Goal: Task Accomplishment & Management: Complete application form

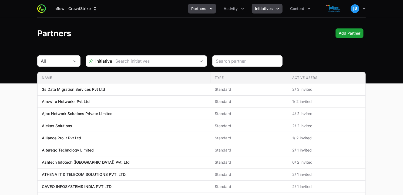
click at [278, 7] on icon "Initiatives menu" at bounding box center [277, 8] width 5 height 5
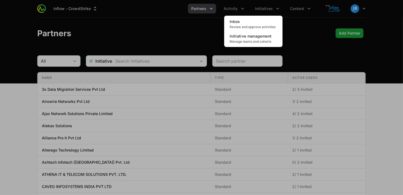
click at [235, 10] on div "Initiatives menu" at bounding box center [201, 97] width 403 height 195
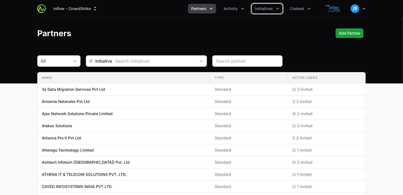
click at [235, 10] on span "Activity" at bounding box center [231, 8] width 14 height 5
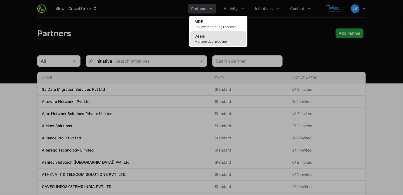
click at [209, 39] on link "Deals Manage deal pipeline" at bounding box center [218, 38] width 56 height 15
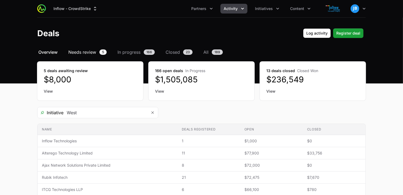
click at [93, 52] on span "Needs review" at bounding box center [82, 52] width 28 height 6
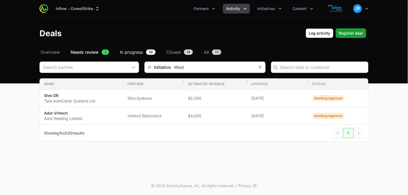
click at [131, 54] on span "In progress" at bounding box center [131, 52] width 23 height 6
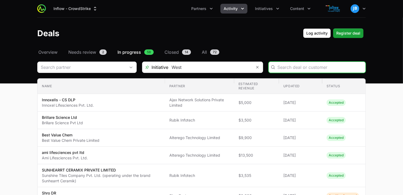
click at [321, 66] on input "Deals Filters" at bounding box center [320, 67] width 85 height 6
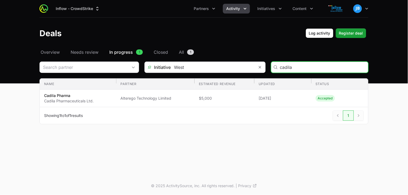
drag, startPoint x: 291, startPoint y: 67, endPoint x: 252, endPoint y: 64, distance: 39.3
click at [252, 64] on div "Initiative West cadila" at bounding box center [203, 67] width 329 height 11
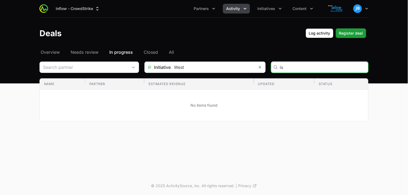
type input "i"
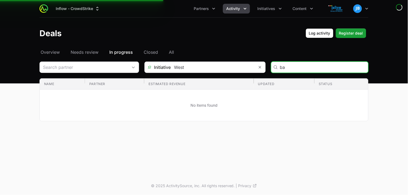
type input "b"
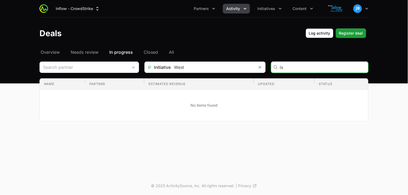
type input "i"
type input "infoanalytica"
drag, startPoint x: 313, startPoint y: 69, endPoint x: 235, endPoint y: 60, distance: 79.4
click at [235, 60] on div "Select a tab Overview Needs review In progress Closed All Overview Needs review…" at bounding box center [204, 91] width 346 height 85
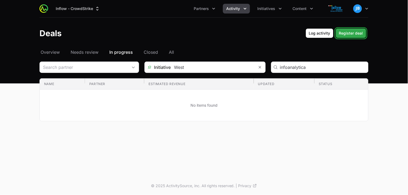
click at [355, 34] on span "Register deal" at bounding box center [351, 33] width 24 height 6
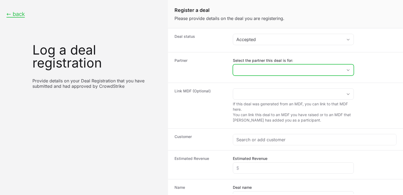
click at [258, 69] on input "Select the partner this deal is for:" at bounding box center [288, 70] width 110 height 11
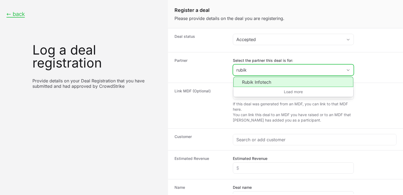
click at [261, 80] on li "Rubik Infotech" at bounding box center [293, 82] width 120 height 10
type input "Rubik Infotech"
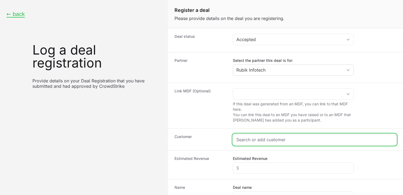
click at [248, 141] on input "Create activity form" at bounding box center [314, 139] width 157 height 6
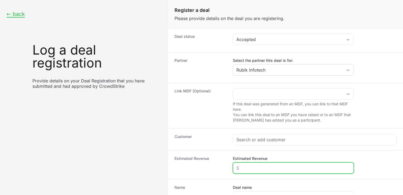
click at [247, 169] on input "Estimated Revenue" at bounding box center [293, 168] width 114 height 6
type input "$5,250"
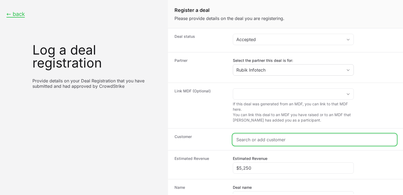
click at [260, 142] on input "Create activity form" at bounding box center [314, 139] width 157 height 6
paste input "[URL][DOMAIN_NAME]"
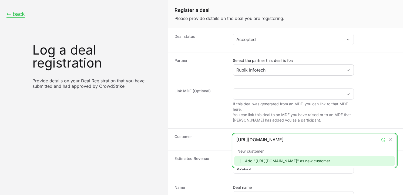
type input "[URL][DOMAIN_NAME]"
click at [261, 163] on div "Add "[URL][DOMAIN_NAME]" as new customer" at bounding box center [314, 161] width 161 height 10
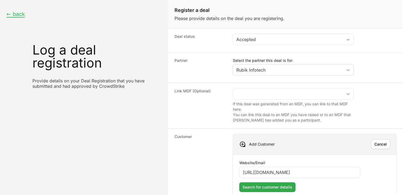
type input "[URL][DOMAIN_NAME]"
click at [272, 187] on span "Search for customer details" at bounding box center [268, 187] width 50 height 6
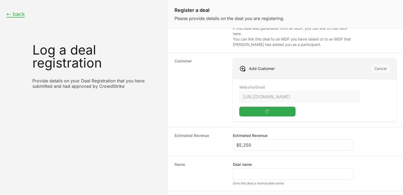
scroll to position [76, 0]
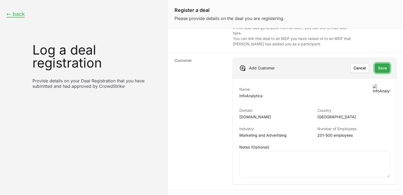
click at [378, 71] on span "Save" at bounding box center [382, 68] width 9 height 6
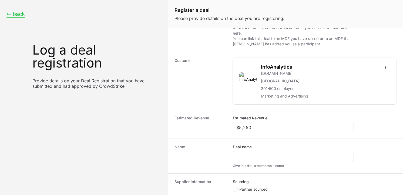
scroll to position [119, 0]
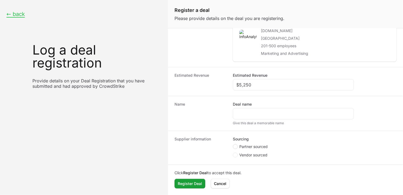
click at [236, 145] on icon "Create activity form" at bounding box center [235, 147] width 2 height 4
radio input "true"
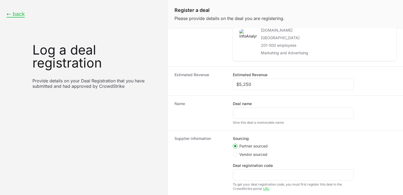
scroll to position [77, 0]
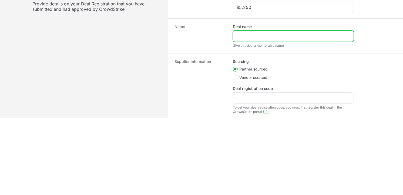
click at [256, 37] on input "Deal name" at bounding box center [293, 36] width 114 height 6
paste input "DR-7fcea012"
type input "DR-7fcea012"
drag, startPoint x: 266, startPoint y: 36, endPoint x: 229, endPoint y: 54, distance: 41.1
click at [198, 29] on div "Name Deal name DR-7fcea012 Give this deal a memorable name" at bounding box center [285, 35] width 235 height 35
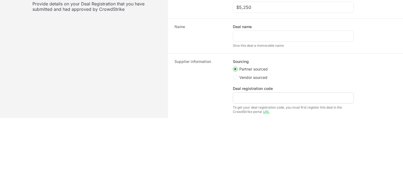
click at [251, 103] on div "Create activity form" at bounding box center [293, 97] width 121 height 11
click at [251, 101] on input "Deal registration code" at bounding box center [293, 98] width 114 height 6
paste input "DR-7fcea012"
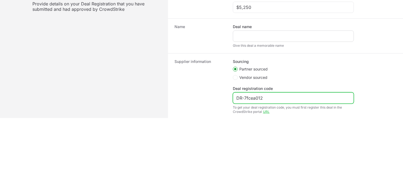
type input "DR-7fcea012"
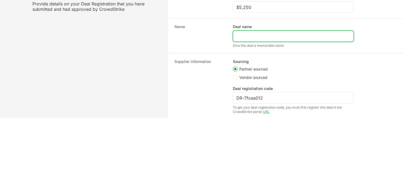
click at [249, 39] on input "Deal name" at bounding box center [293, 36] width 114 height 6
paste input "InfoAnalytica Consulti"
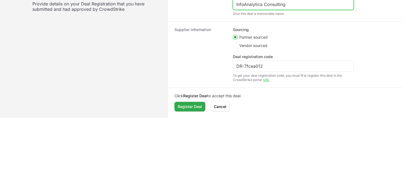
type input "InfoAnalytica Consulting"
click at [187, 104] on span "Register Deal" at bounding box center [190, 107] width 24 height 6
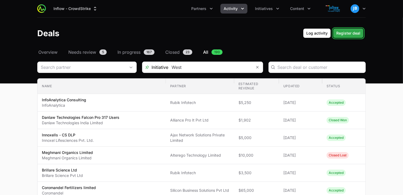
click at [352, 34] on span "Register deal" at bounding box center [348, 33] width 24 height 6
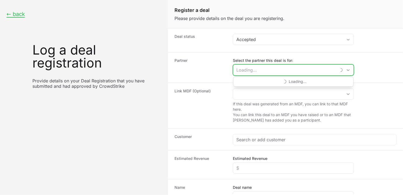
click at [254, 69] on input "Select the partner this deal is for:" at bounding box center [284, 70] width 103 height 11
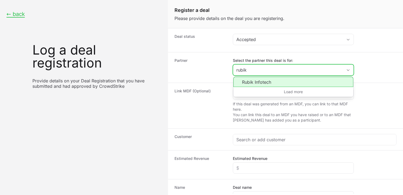
click at [263, 80] on li "Rubik Infotech" at bounding box center [293, 82] width 120 height 10
type input "Rubik Infotech"
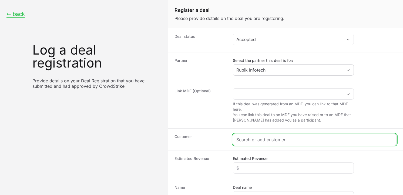
click at [264, 139] on input "Create activity form" at bounding box center [314, 139] width 157 height 6
paste input "[DOMAIN_NAME]"
type input "[DOMAIN_NAME]"
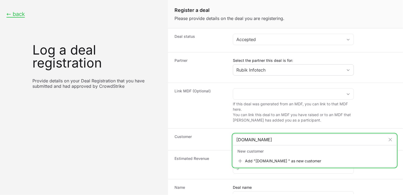
drag, startPoint x: 279, startPoint y: 138, endPoint x: 204, endPoint y: 128, distance: 76.4
click at [204, 128] on dl "Deal status Accepted Partner Select the partner this deal is for: Rubik Infotec…" at bounding box center [285, 138] width 235 height 220
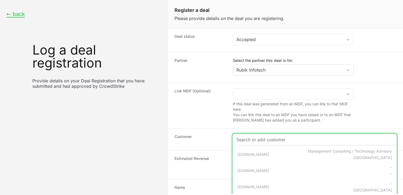
paste input "[DOMAIN_NAME]"
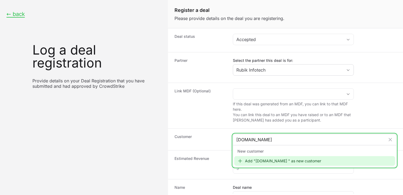
type input "[DOMAIN_NAME]"
click at [251, 159] on div "Add "[DOMAIN_NAME] " as new customer" at bounding box center [314, 161] width 161 height 10
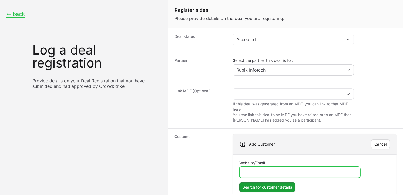
click at [263, 170] on input "Website/Email" at bounding box center [300, 172] width 114 height 6
paste input "[DOMAIN_NAME]"
type input "[DOMAIN_NAME]"
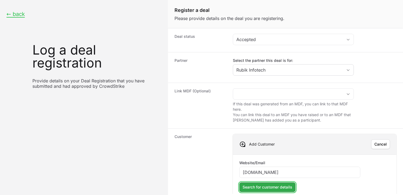
click at [259, 187] on span "Search for customer details" at bounding box center [268, 187] width 50 height 6
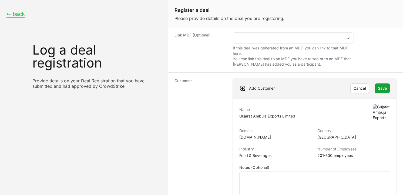
scroll to position [60, 0]
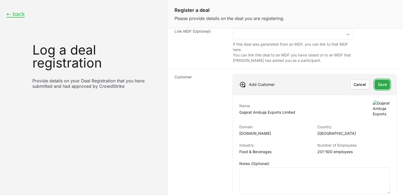
click at [384, 86] on button "Save Save" at bounding box center [382, 85] width 15 height 10
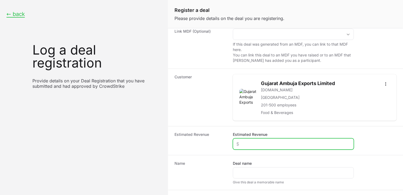
click at [270, 143] on input "Estimated Revenue" at bounding box center [293, 144] width 114 height 6
type input "$8,250"
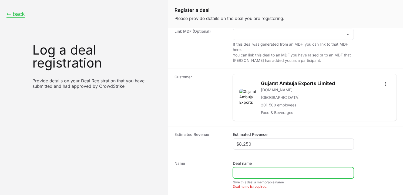
click at [259, 174] on input "Deal name" at bounding box center [293, 173] width 114 height 6
paste input "Gujarat Ambuja Export"
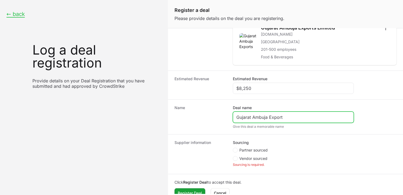
scroll to position [125, 0]
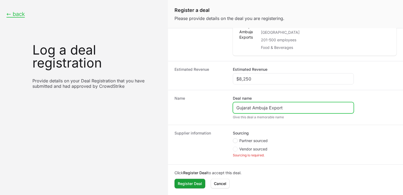
type input "Gujarat Ambuja Export"
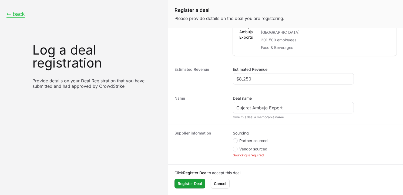
click at [236, 140] on icon "Create activity form" at bounding box center [235, 141] width 2 height 4
radio input "true"
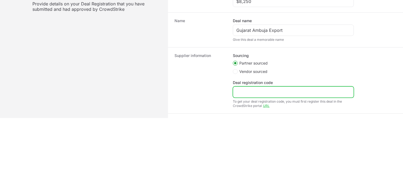
click at [271, 94] on input "Deal registration code" at bounding box center [293, 92] width 114 height 6
paste input "DR-f924f82c"
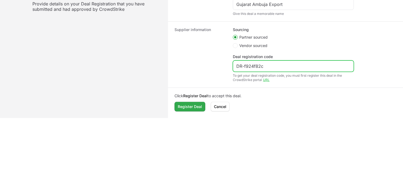
type input "DR-f924f82c"
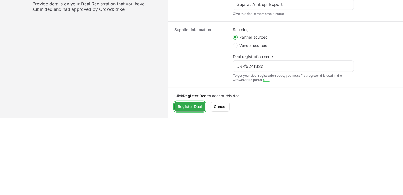
click at [196, 105] on span "Register Deal" at bounding box center [190, 107] width 24 height 6
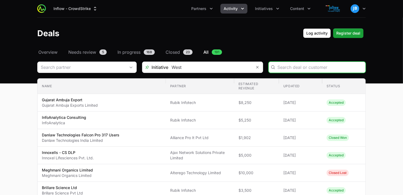
click at [283, 69] on input "Deals Filters" at bounding box center [320, 67] width 85 height 6
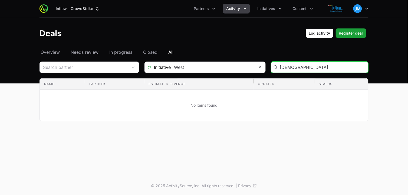
drag, startPoint x: 299, startPoint y: 68, endPoint x: 249, endPoint y: 68, distance: 50.3
click at [249, 68] on div "Initiative West iscon" at bounding box center [203, 67] width 329 height 11
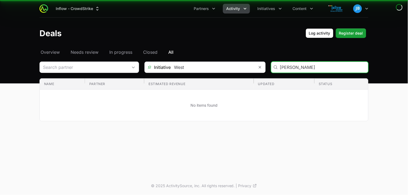
type input "balaji"
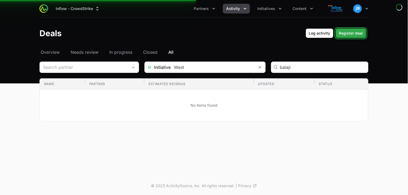
click at [354, 34] on span "Register deal" at bounding box center [351, 33] width 24 height 6
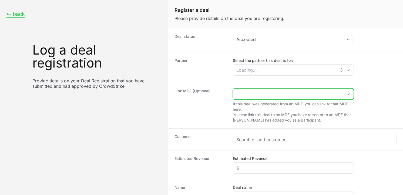
click at [249, 94] on input "Create activity form" at bounding box center [288, 94] width 110 height 11
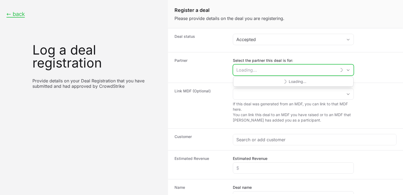
click at [250, 71] on input "Select the partner this deal is for:" at bounding box center [284, 70] width 103 height 11
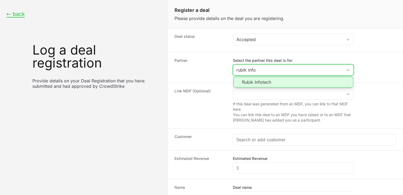
click at [264, 82] on li "Rubik Infotech" at bounding box center [293, 82] width 120 height 11
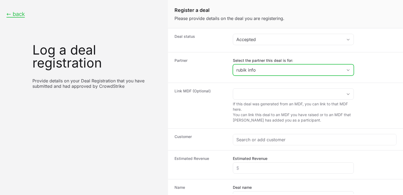
type input "Rubik Infotech"
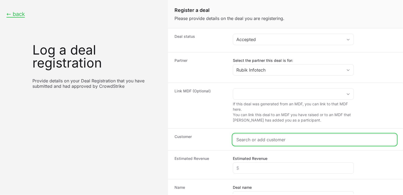
click at [249, 140] on input "Create activity form" at bounding box center [314, 139] width 157 height 6
paste input "[URL][DOMAIN_NAME]"
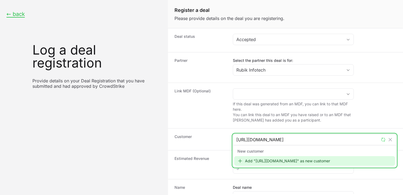
type input "[URL][DOMAIN_NAME]"
click at [248, 157] on div "Add "[URL][DOMAIN_NAME]" as new customer" at bounding box center [314, 161] width 161 height 10
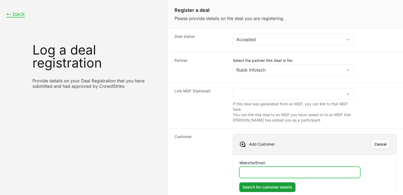
click at [266, 174] on input "Website/Email" at bounding box center [300, 172] width 114 height 6
paste input "[URL][DOMAIN_NAME]"
type input "[URL][DOMAIN_NAME]"
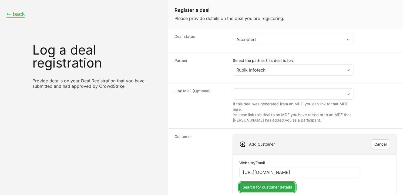
click at [268, 184] on button "Search for customer details Search for customer details" at bounding box center [267, 187] width 56 height 10
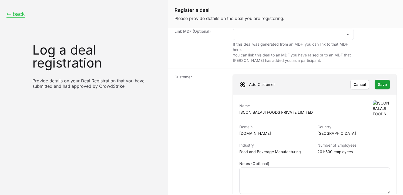
scroll to position [60, 0]
click at [383, 85] on button "Save Save" at bounding box center [382, 84] width 15 height 10
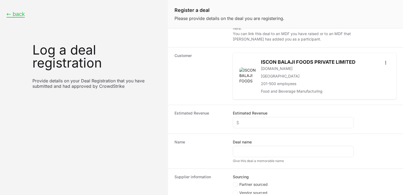
scroll to position [92, 0]
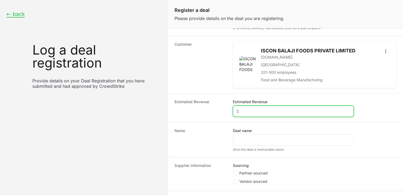
click at [249, 110] on input "Estimated Revenue" at bounding box center [293, 111] width 114 height 6
type input "$6,750"
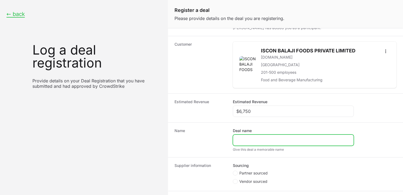
click at [258, 139] on input "Deal name" at bounding box center [293, 140] width 114 height 6
paste input "Iscon balaji foods"
type input "Iscon balaji foods"
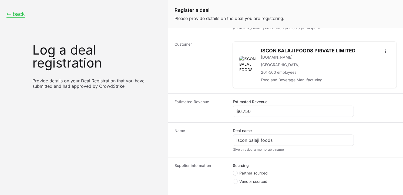
click at [236, 174] on icon "Create activity form" at bounding box center [235, 173] width 2 height 4
radio input "true"
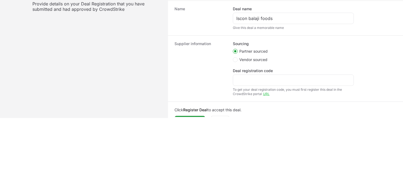
scroll to position [142, 0]
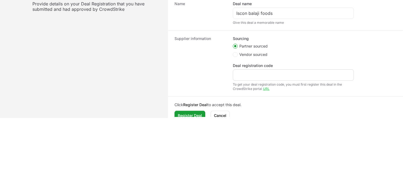
click at [248, 71] on div "Create activity form" at bounding box center [293, 74] width 121 height 11
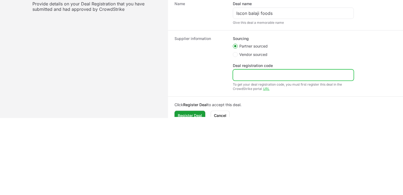
click at [248, 73] on input "Deal registration code" at bounding box center [293, 75] width 114 height 6
paste input "DR-20034443"
type input "DR-20034443"
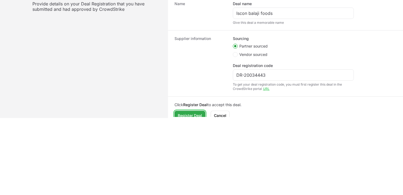
click at [191, 112] on span "Register Deal" at bounding box center [190, 115] width 24 height 6
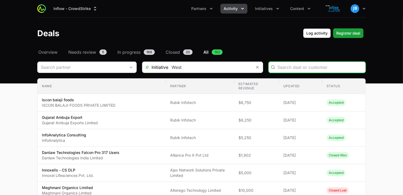
click at [296, 66] on input "Deals Filters" at bounding box center [320, 67] width 85 height 6
type input "[PERSON_NAME] infra"
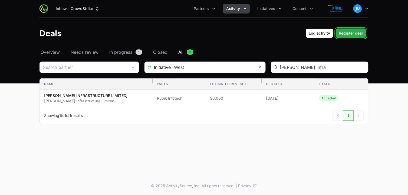
click at [355, 33] on span "Register deal" at bounding box center [351, 33] width 24 height 6
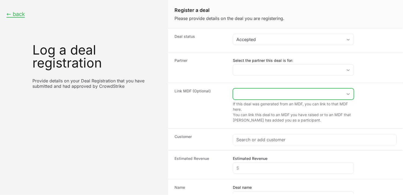
click at [249, 95] on input "Create activity form" at bounding box center [288, 94] width 110 height 11
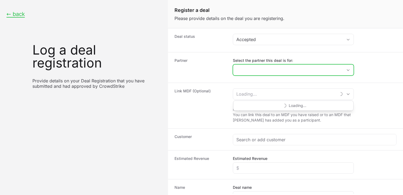
click at [243, 68] on input "Select the partner this deal is for:" at bounding box center [288, 70] width 110 height 11
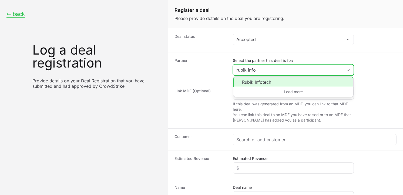
click at [268, 79] on li "Rubik Infotech" at bounding box center [293, 82] width 120 height 10
type input "Rubik Infotech"
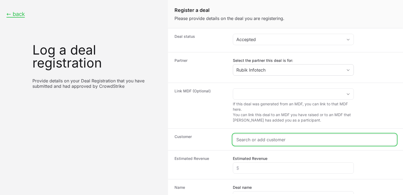
click at [255, 137] on input "Create activity form" at bounding box center [314, 139] width 157 height 6
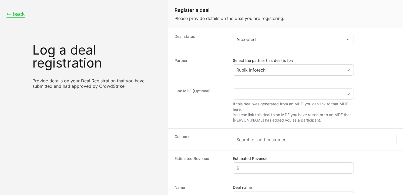
click at [241, 164] on div "Create activity form" at bounding box center [293, 167] width 121 height 11
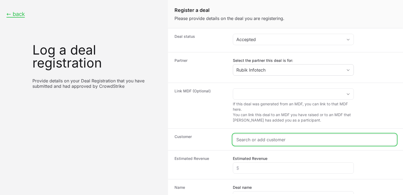
click at [243, 139] on input "Create activity form" at bounding box center [314, 139] width 157 height 6
paste input "[URL][DOMAIN_NAME]"
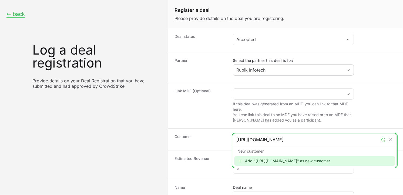
type input "[URL][DOMAIN_NAME]"
click at [255, 162] on div "Add "[URL][DOMAIN_NAME]" as new customer" at bounding box center [314, 161] width 161 height 10
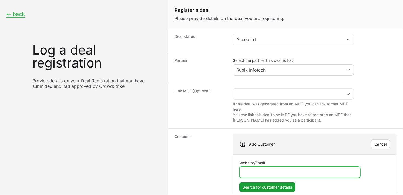
click at [262, 173] on input "Website/Email" at bounding box center [300, 172] width 114 height 6
paste input "[URL][DOMAIN_NAME]"
type input "[URL][DOMAIN_NAME]"
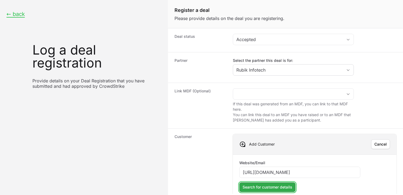
click at [267, 186] on span "Search for customer details" at bounding box center [268, 187] width 50 height 6
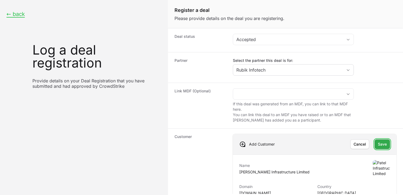
click at [378, 144] on span "Save" at bounding box center [382, 144] width 9 height 6
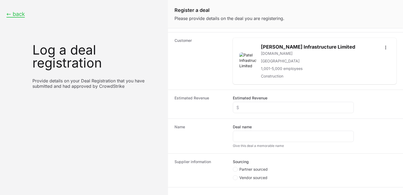
scroll to position [98, 0]
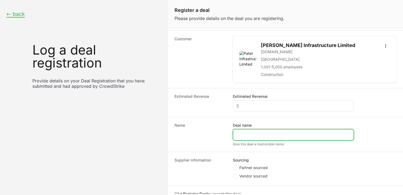
click at [243, 138] on input "Deal name" at bounding box center [293, 135] width 114 height 6
paste input "[PERSON_NAME] Greentech Privat"
type input "[PERSON_NAME] Greentech Private Ltd"
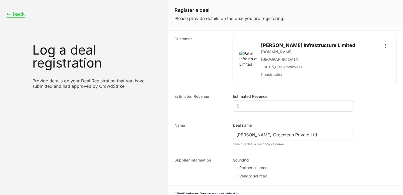
click at [270, 102] on div "Create activity form" at bounding box center [293, 105] width 121 height 11
click at [267, 106] on input "Estimated Revenue" at bounding box center [293, 106] width 114 height 6
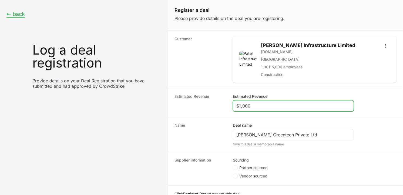
type input "$1,000"
click at [238, 168] on span "Create activity form" at bounding box center [236, 167] width 6 height 5
radio input "true"
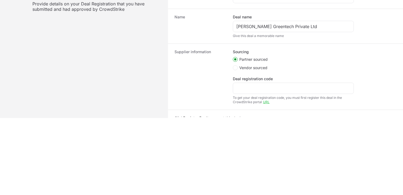
scroll to position [132, 0]
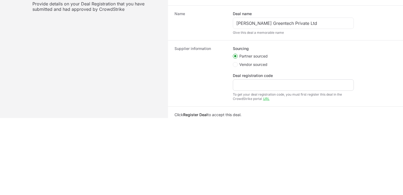
click at [257, 90] on div "Create activity form" at bounding box center [293, 84] width 121 height 11
click at [258, 88] on input "Deal registration code" at bounding box center [293, 85] width 114 height 6
paste input "DR-757c1956"
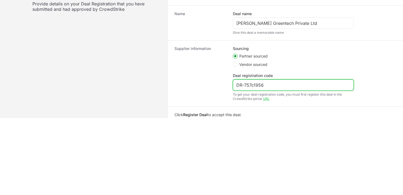
scroll to position [152, 0]
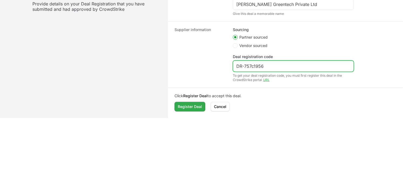
type input "DR-757c1956"
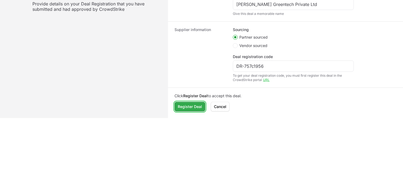
click at [198, 105] on span "Register Deal" at bounding box center [190, 107] width 24 height 6
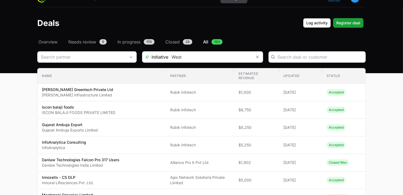
scroll to position [8, 0]
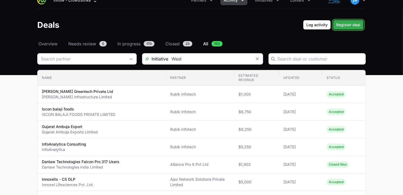
click at [345, 27] on span "Register deal" at bounding box center [348, 25] width 24 height 6
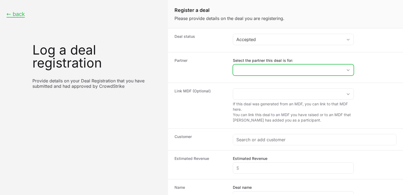
click at [255, 68] on input "Select the partner this deal is for:" at bounding box center [288, 70] width 110 height 11
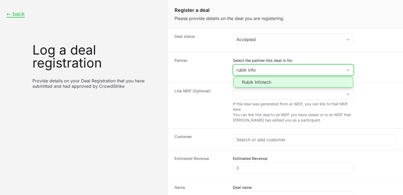
click at [258, 82] on li "Rubik Infotech" at bounding box center [293, 82] width 120 height 11
type input "Rubik Infotech"
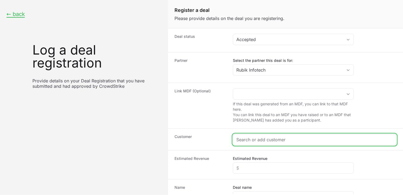
click at [252, 143] on input "Create activity form" at bounding box center [314, 139] width 157 height 6
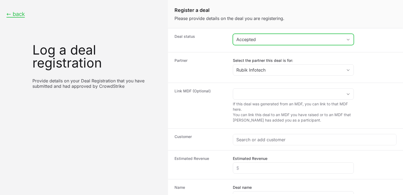
click at [275, 38] on div "Accepted" at bounding box center [289, 39] width 106 height 6
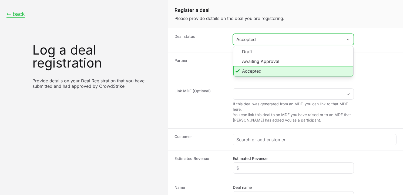
click at [275, 39] on div "Accepted" at bounding box center [289, 39] width 106 height 6
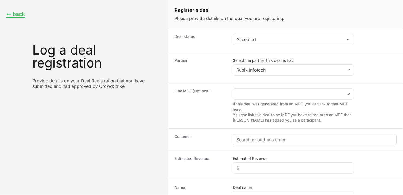
click at [266, 136] on div "Create activity form" at bounding box center [314, 139] width 163 height 11
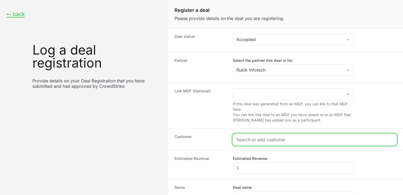
click at [259, 141] on input "Create activity form" at bounding box center [314, 139] width 157 height 6
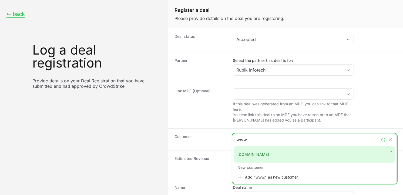
paste input "[DOMAIN_NAME]"
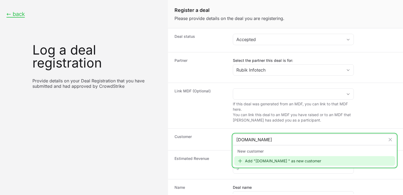
type input "[DOMAIN_NAME]"
click at [261, 161] on div "Add "[DOMAIN_NAME] " as new customer" at bounding box center [314, 161] width 161 height 10
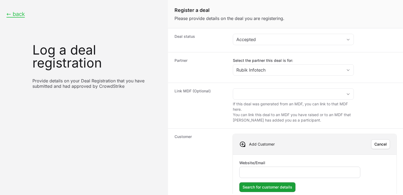
click at [262, 168] on div "Create activity form" at bounding box center [299, 172] width 121 height 11
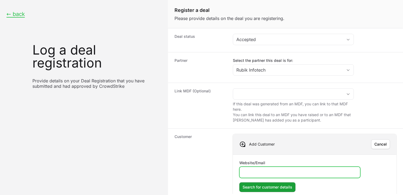
click at [262, 173] on input "Website/Email" at bounding box center [300, 172] width 114 height 6
paste input "[DOMAIN_NAME]"
type input "[DOMAIN_NAME]"
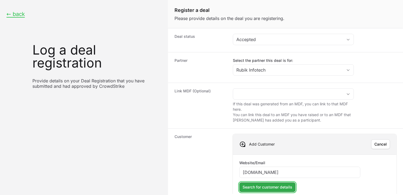
click at [262, 183] on button "Search for customer details Search for customer details" at bounding box center [267, 187] width 56 height 10
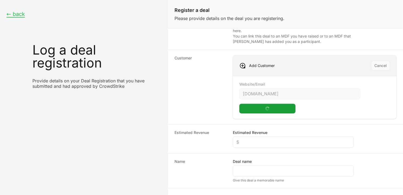
scroll to position [80, 0]
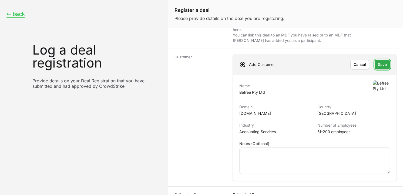
click at [381, 63] on span "Save" at bounding box center [382, 64] width 9 height 6
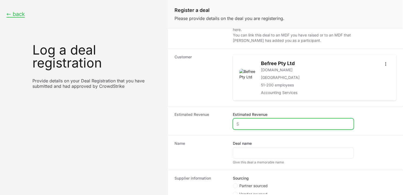
click at [289, 122] on input "Estimated Revenue" at bounding box center [293, 124] width 114 height 6
type input "$21,000"
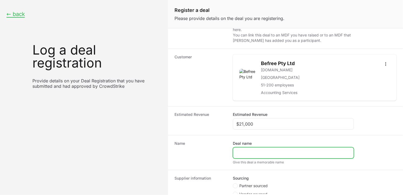
click at [272, 155] on input "Deal name" at bounding box center [293, 153] width 114 height 6
paste input "Befree business resourc"
type input "Befree business resource"
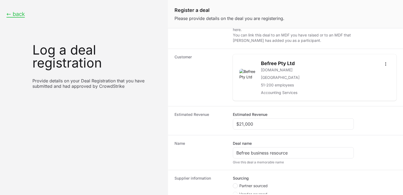
click at [236, 186] on circle "Create activity form" at bounding box center [235, 186] width 2 height 2
radio input "true"
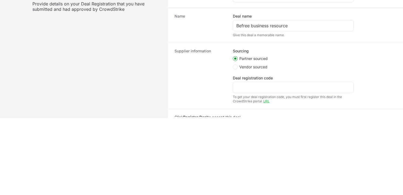
scroll to position [132, 0]
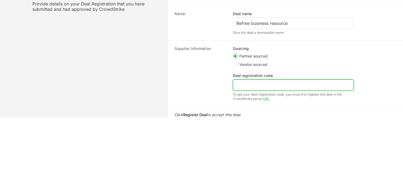
click at [279, 83] on input "Deal registration code" at bounding box center [293, 85] width 114 height 6
paste input "DR-3fda9b9b"
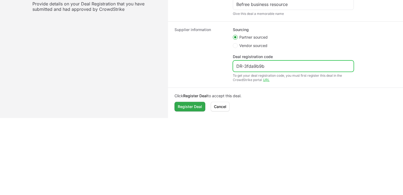
type input "DR-3fda9b9b"
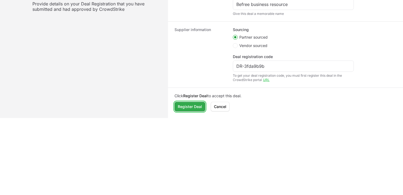
click at [199, 104] on span "Register Deal" at bounding box center [190, 107] width 24 height 6
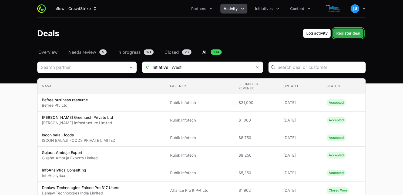
click at [353, 33] on span "Register deal" at bounding box center [348, 33] width 24 height 6
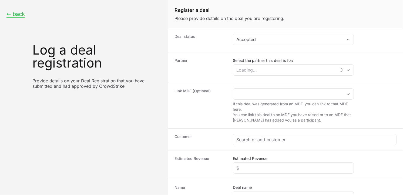
click at [269, 46] on dd "Accepted" at bounding box center [315, 40] width 164 height 13
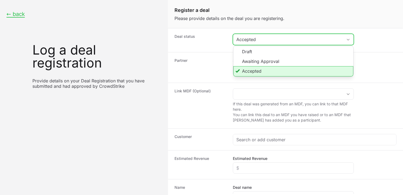
click at [271, 41] on div "Accepted" at bounding box center [289, 39] width 106 height 6
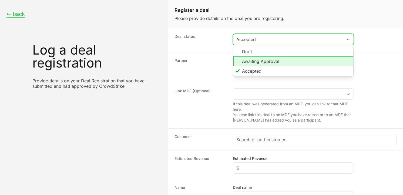
click at [265, 64] on li "Awaiting Approval" at bounding box center [293, 61] width 120 height 10
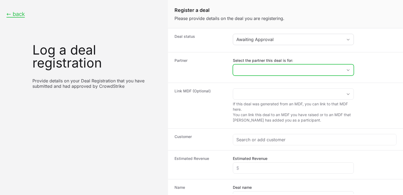
click at [253, 73] on input "Select the partner this deal is for:" at bounding box center [288, 70] width 110 height 11
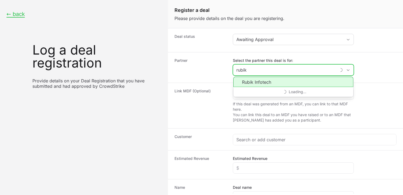
click at [259, 82] on li "Rubik Infotech" at bounding box center [293, 82] width 120 height 10
type input "Rubik Infotech"
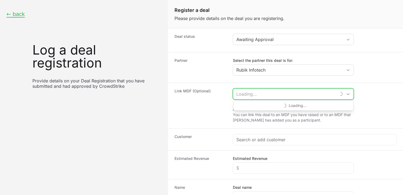
click at [266, 89] on input "Create activity form" at bounding box center [284, 94] width 103 height 11
click at [254, 135] on div "Create activity form" at bounding box center [314, 139] width 163 height 11
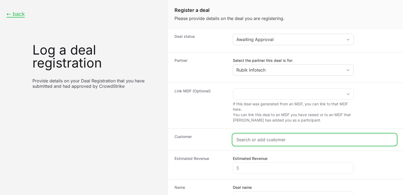
click at [253, 141] on input "Create activity form" at bounding box center [314, 139] width 157 height 6
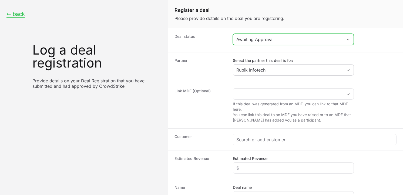
click at [281, 44] on button "Awaiting Approval" at bounding box center [293, 39] width 121 height 11
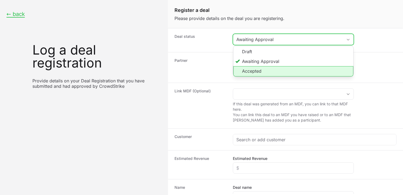
click at [261, 68] on li "Accepted" at bounding box center [293, 71] width 120 height 10
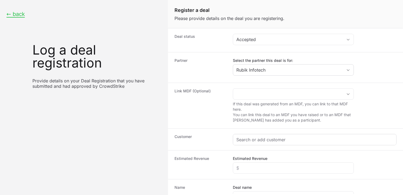
click at [276, 136] on div "Create activity form" at bounding box center [314, 139] width 163 height 11
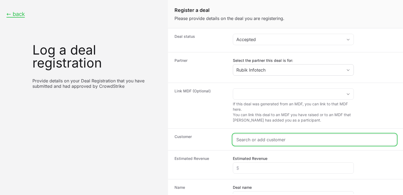
click at [275, 138] on input "Create activity form" at bounding box center [314, 139] width 157 height 6
paste input "[URL][DOMAIN_NAME]"
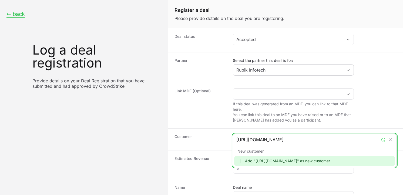
type input "[URL][DOMAIN_NAME]"
click at [246, 163] on div "Add "[URL][DOMAIN_NAME]" as new customer" at bounding box center [314, 161] width 161 height 10
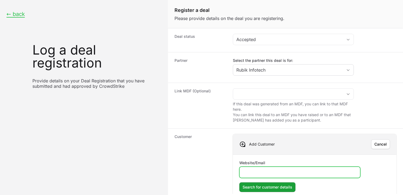
click at [261, 169] on input "Website/Email" at bounding box center [300, 172] width 114 height 6
paste input "[URL][DOMAIN_NAME]"
type input "[URL][DOMAIN_NAME]"
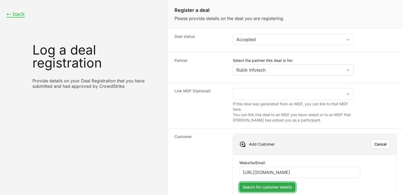
click at [268, 184] on button "Search for customer details Search for customer details" at bounding box center [267, 187] width 56 height 10
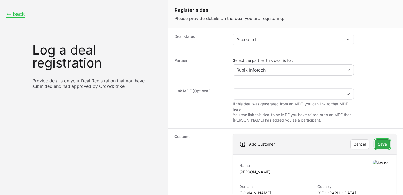
click at [381, 142] on span "Save" at bounding box center [382, 144] width 9 height 6
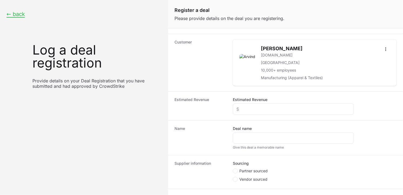
scroll to position [103, 0]
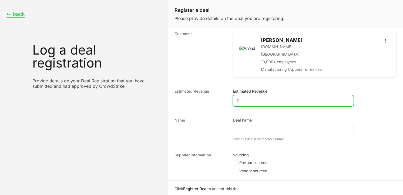
click at [255, 104] on input "Estimated Revenue" at bounding box center [293, 101] width 114 height 6
type input "$30,000"
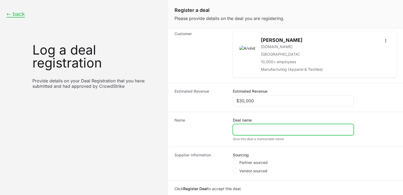
click at [249, 128] on input "Deal name" at bounding box center [293, 129] width 114 height 6
type input "Arvind Group"
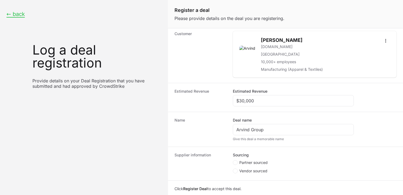
click at [239, 162] on span "Create activity form" at bounding box center [236, 162] width 6 height 5
radio input "true"
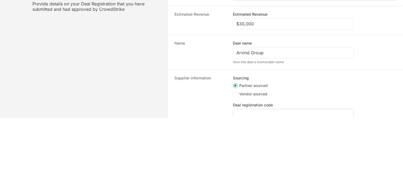
click at [268, 109] on div "Create activity form" at bounding box center [293, 114] width 121 height 11
click at [266, 110] on div "Create activity form" at bounding box center [293, 114] width 121 height 11
click at [261, 111] on div "Create activity form" at bounding box center [293, 114] width 121 height 11
click at [259, 112] on input "Deal registration code" at bounding box center [293, 114] width 114 height 6
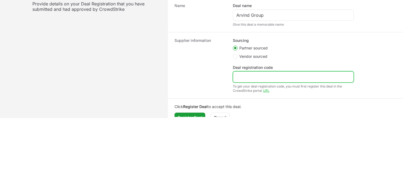
scroll to position [141, 0]
paste input "DR-14626552"
type input "DR-14626552"
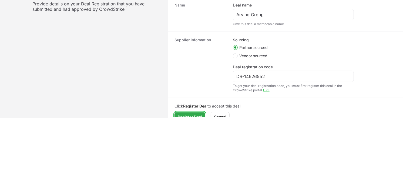
click at [198, 113] on button "Register Deal Register Deal" at bounding box center [190, 117] width 31 height 10
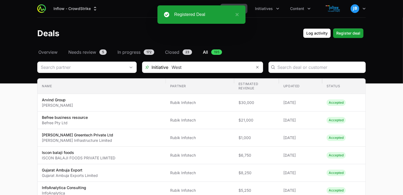
click at [342, 39] on header "Deals Log activity Log activity Register deal Register deal" at bounding box center [201, 33] width 403 height 31
click at [347, 32] on span "Register deal" at bounding box center [348, 33] width 24 height 6
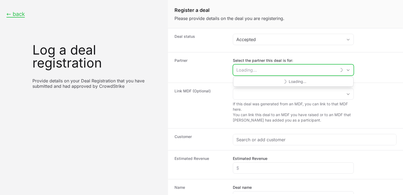
click at [254, 71] on input "Select the partner this deal is for:" at bounding box center [284, 70] width 103 height 11
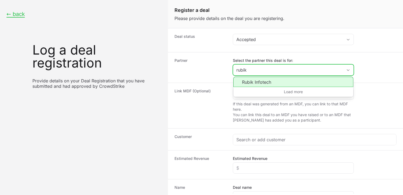
click at [260, 81] on li "Rubik Infotech" at bounding box center [293, 82] width 120 height 10
type input "Rubik Infotech"
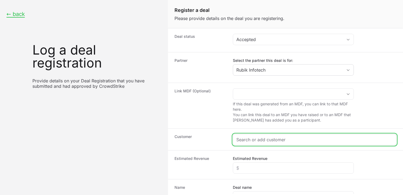
click at [249, 138] on input "Create activity form" at bounding box center [314, 139] width 157 height 6
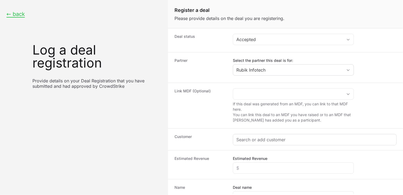
click at [262, 135] on div "Create activity form" at bounding box center [314, 139] width 163 height 11
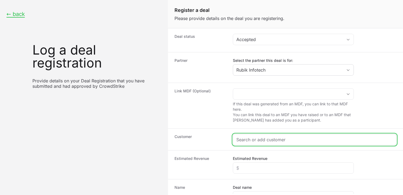
click at [261, 138] on input "Create activity form" at bounding box center [314, 139] width 157 height 6
paste input "[DOMAIN_NAME]"
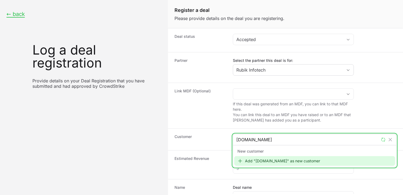
type input "[DOMAIN_NAME]"
click at [242, 161] on icon "Create activity form" at bounding box center [240, 160] width 5 height 5
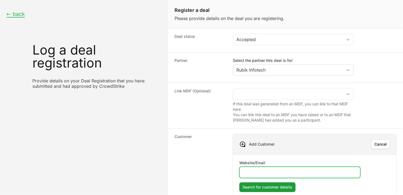
click at [261, 170] on input "Website/Email" at bounding box center [300, 172] width 114 height 6
paste input "[DOMAIN_NAME]"
type input "[DOMAIN_NAME]"
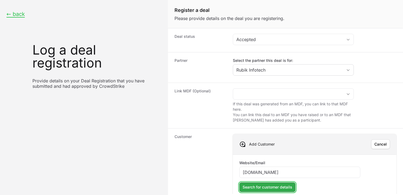
click at [268, 186] on span "Search for customer details" at bounding box center [268, 187] width 50 height 6
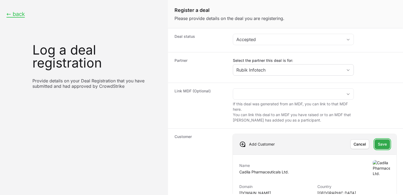
click at [384, 144] on button "Save Save" at bounding box center [382, 144] width 15 height 10
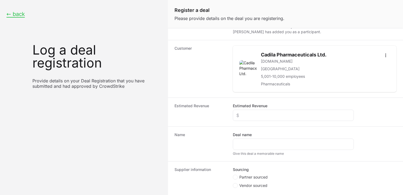
scroll to position [90, 0]
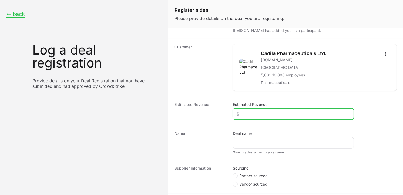
click at [249, 113] on input "Estimated Revenue" at bounding box center [293, 114] width 114 height 6
type input "$30,000"
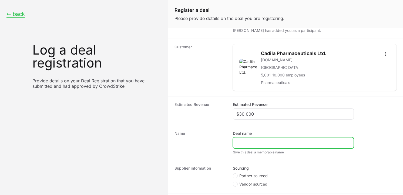
click at [255, 142] on input "Deal name" at bounding box center [293, 143] width 114 height 6
type input "V"
type input "Cadila Pharma"
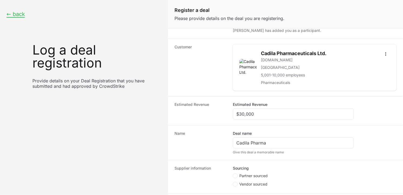
click at [238, 175] on span "Create activity form" at bounding box center [236, 176] width 6 height 5
radio input "true"
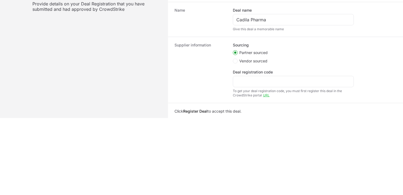
scroll to position [138, 0]
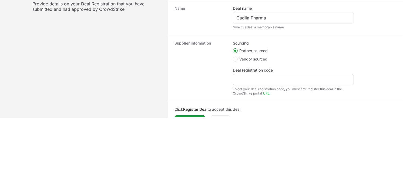
click at [236, 84] on div "Create activity form" at bounding box center [293, 79] width 121 height 11
click at [239, 82] on input "Deal registration code" at bounding box center [293, 79] width 114 height 6
paste input "DR-e6b4ea5f"
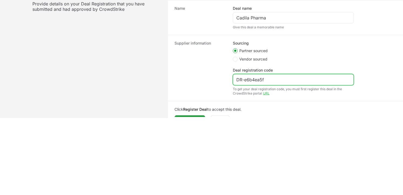
scroll to position [152, 0]
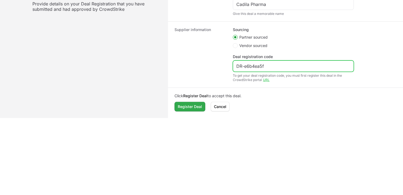
type input "DR-e6b4ea5f"
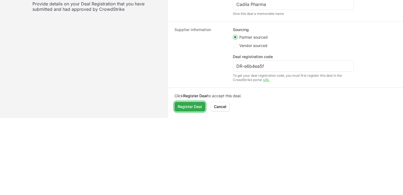
click at [202, 104] on button "Register Deal Register Deal" at bounding box center [190, 107] width 31 height 10
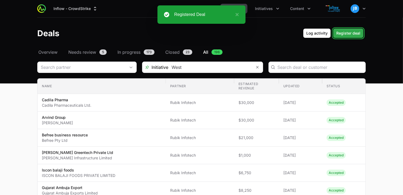
click at [350, 31] on span "Register deal" at bounding box center [348, 33] width 24 height 6
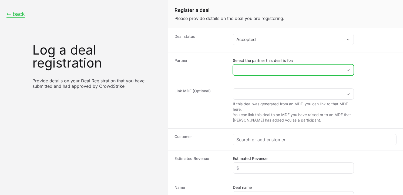
click at [266, 72] on input "Select the partner this deal is for:" at bounding box center [288, 70] width 110 height 11
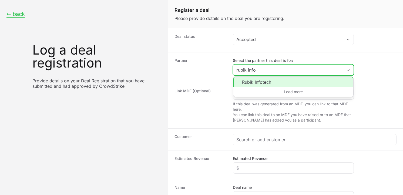
click at [266, 82] on li "Rubik Infotech" at bounding box center [293, 82] width 120 height 10
type input "Rubik Infotech"
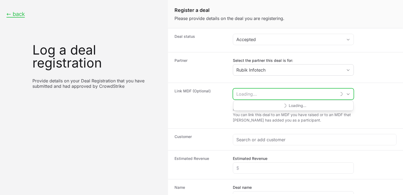
click at [257, 96] on input "Create activity form" at bounding box center [284, 94] width 103 height 11
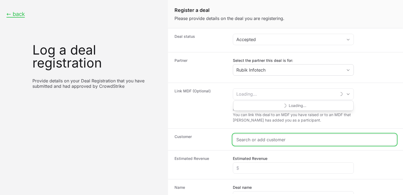
click at [251, 139] on input "Create activity form" at bounding box center [314, 139] width 157 height 6
paste input "[DOMAIN_NAME]"
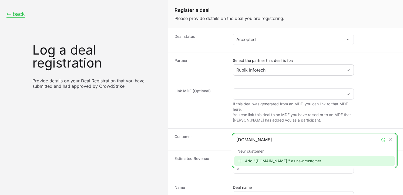
type input "[DOMAIN_NAME]"
click at [259, 163] on div "Add "[DOMAIN_NAME] " as new customer" at bounding box center [314, 161] width 161 height 10
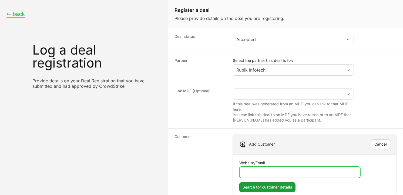
click at [257, 170] on input "Website/Email" at bounding box center [300, 172] width 114 height 6
paste input "[DOMAIN_NAME]"
type input "[DOMAIN_NAME]"
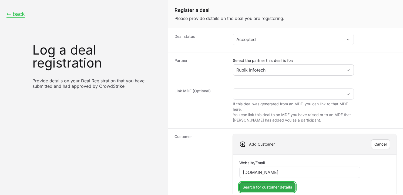
click at [277, 186] on span "Search for customer details" at bounding box center [268, 187] width 50 height 6
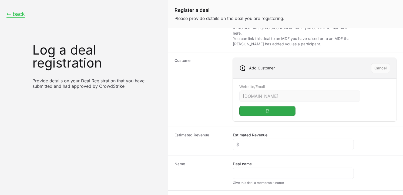
scroll to position [80, 0]
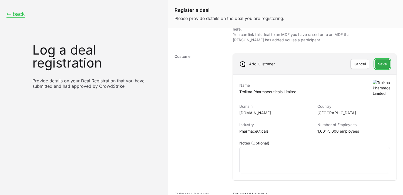
click at [375, 59] on button "Save Save" at bounding box center [382, 64] width 15 height 10
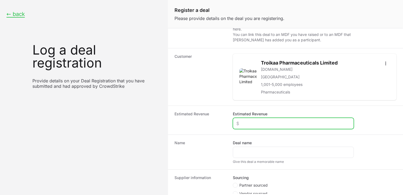
click at [260, 124] on input "Estimated Revenue" at bounding box center [293, 123] width 114 height 6
type input "$15,000"
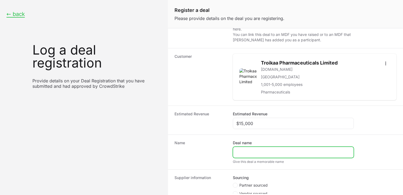
click at [255, 154] on input "Deal name" at bounding box center [293, 152] width 114 height 6
click at [245, 154] on input "Deal name" at bounding box center [293, 152] width 114 height 6
click at [210, 137] on div "Name Deal name Give this deal a memorable name" at bounding box center [285, 152] width 235 height 35
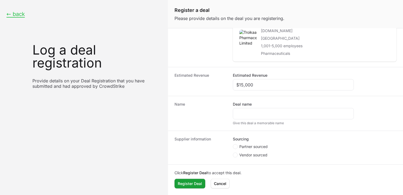
scroll to position [0, 0]
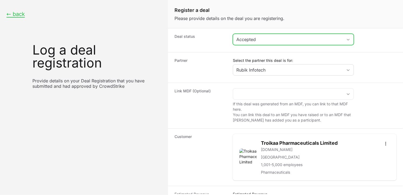
click at [283, 39] on div "Accepted" at bounding box center [289, 39] width 106 height 6
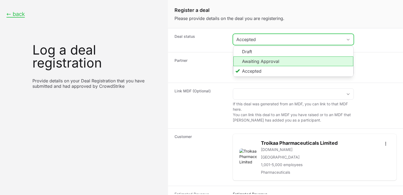
click at [259, 58] on li "Awaiting Approval" at bounding box center [293, 61] width 120 height 10
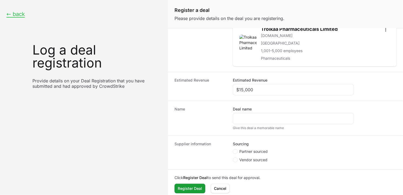
scroll to position [114, 0]
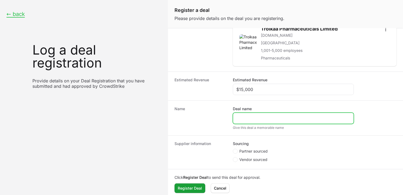
click at [260, 119] on input "Deal name" at bounding box center [293, 118] width 114 height 6
paste input "Troika Pharmaceutical"
type input "Troika Pharmaceutical"
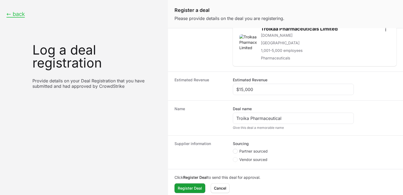
click at [236, 151] on span "Create activity form" at bounding box center [235, 151] width 5 height 5
radio input "true"
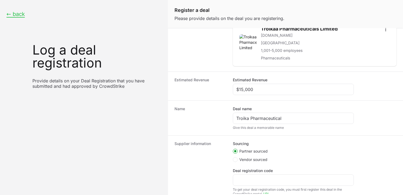
scroll to position [77, 0]
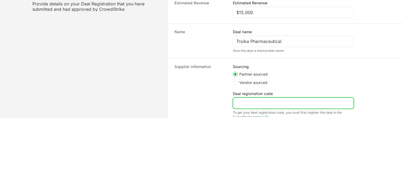
click at [293, 103] on input "Deal registration code" at bounding box center [293, 103] width 114 height 6
paste input "DR-54f09aee"
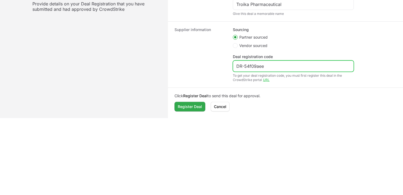
type input "DR-54f09aee"
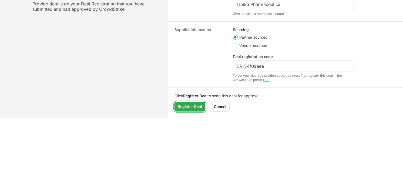
click at [191, 106] on span "Register Deal" at bounding box center [190, 107] width 24 height 6
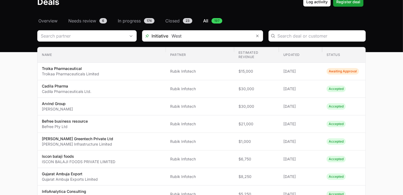
scroll to position [28, 0]
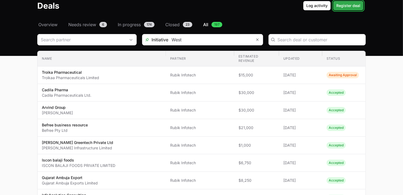
click at [351, 4] on span "Register deal" at bounding box center [348, 5] width 24 height 6
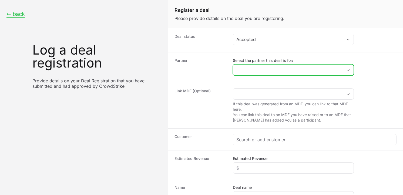
click at [249, 69] on input "Select the partner this deal is for:" at bounding box center [288, 70] width 110 height 11
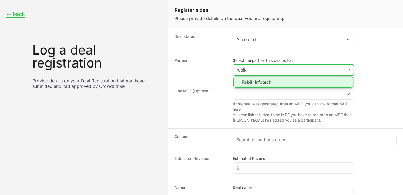
click at [254, 82] on li "Rubik Infotech" at bounding box center [293, 82] width 120 height 11
type input "Rubik Infotech"
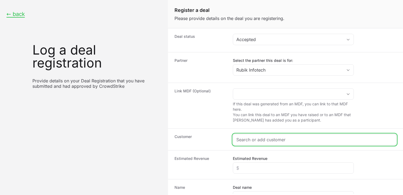
click at [250, 142] on input "Create activity form" at bounding box center [314, 139] width 157 height 6
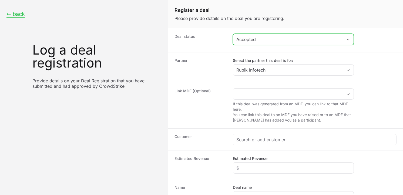
click at [268, 42] on div "Accepted" at bounding box center [289, 39] width 106 height 6
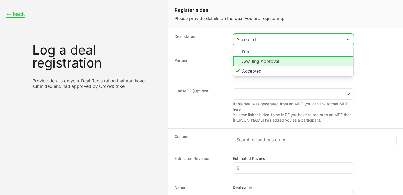
click at [262, 61] on li "Awaiting Approval" at bounding box center [293, 61] width 120 height 10
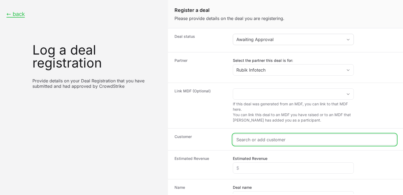
click at [258, 141] on input "Create activity form" at bounding box center [314, 139] width 157 height 6
paste input "[DOMAIN_NAME]"
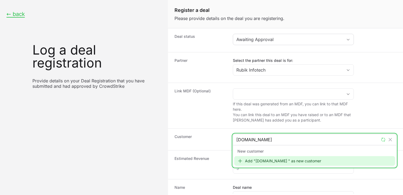
type input "[DOMAIN_NAME]"
click at [260, 161] on div "Add "[DOMAIN_NAME] " as new customer" at bounding box center [314, 161] width 161 height 10
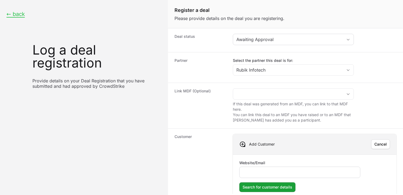
click at [264, 169] on div "Create activity form" at bounding box center [299, 172] width 121 height 11
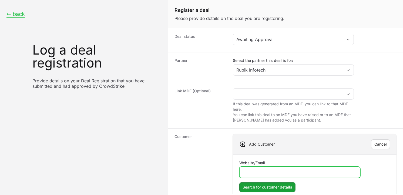
click at [264, 171] on input "Website/Email" at bounding box center [300, 172] width 114 height 6
paste input "[DOMAIN_NAME]"
type input "[DOMAIN_NAME]"
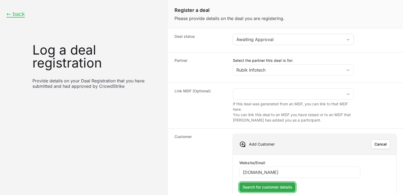
click at [276, 188] on span "Search for customer details" at bounding box center [268, 187] width 50 height 6
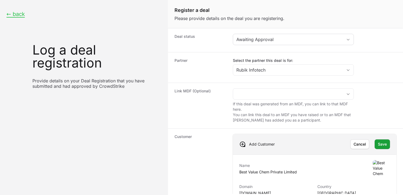
click at [376, 139] on div "Add Customer [PERSON_NAME] Save Save" at bounding box center [315, 144] width 164 height 21
click at [379, 142] on span "Save" at bounding box center [382, 144] width 9 height 6
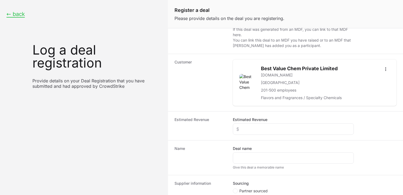
scroll to position [82, 0]
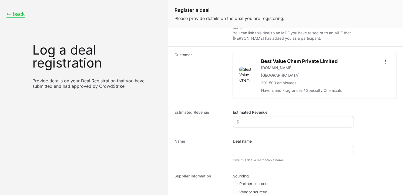
click at [243, 117] on div "Create activity form" at bounding box center [293, 121] width 121 height 11
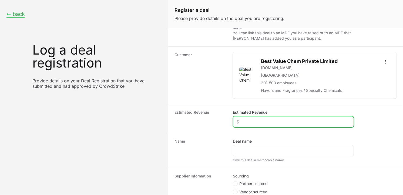
click at [243, 123] on input "Estimated Revenue" at bounding box center [293, 122] width 114 height 6
type input "$9,000"
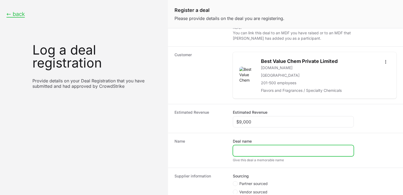
click at [252, 151] on input "Deal name" at bounding box center [293, 151] width 114 height 6
type input "Best Value Chem"
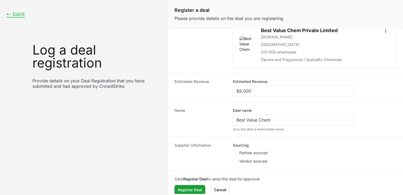
scroll to position [119, 0]
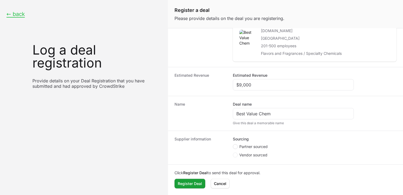
click at [235, 147] on circle "Create activity form" at bounding box center [235, 147] width 2 height 2
radio input "true"
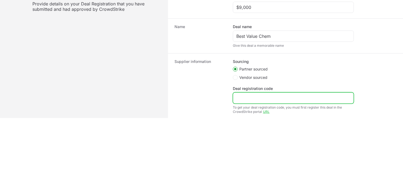
click at [260, 98] on input "Deal registration code" at bounding box center [293, 98] width 114 height 6
paste input "DR-c8f862fd"
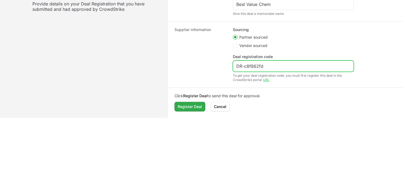
type input "DR-c8f862fd"
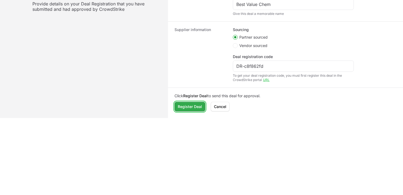
click at [201, 105] on span "Register Deal" at bounding box center [190, 107] width 24 height 6
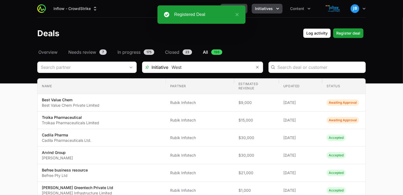
click at [268, 9] on span "Initiatives" at bounding box center [264, 8] width 18 height 5
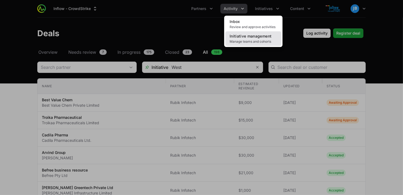
click at [241, 38] on link "Initiative management Manage teams and cohorts" at bounding box center [253, 38] width 56 height 15
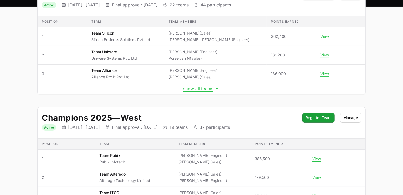
scroll to position [79, 0]
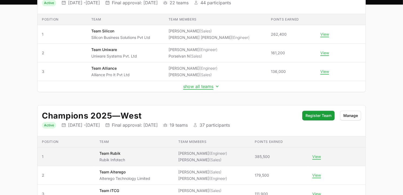
drag, startPoint x: 252, startPoint y: 157, endPoint x: 269, endPoint y: 158, distance: 16.8
click at [269, 158] on td "Points earned 385,500" at bounding box center [280, 157] width 58 height 19
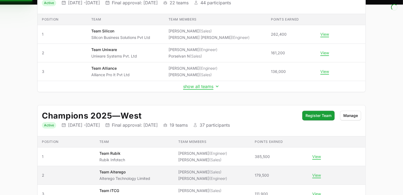
copy span "385,500"
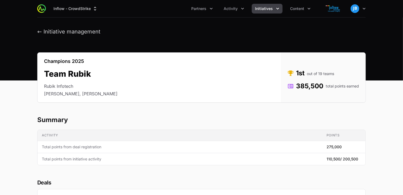
click at [276, 11] on icon "Initiatives menu" at bounding box center [277, 8] width 5 height 5
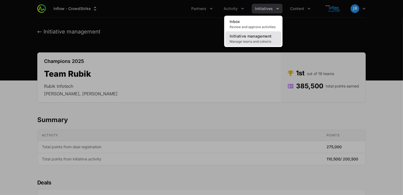
click at [258, 36] on span "Initiative management" at bounding box center [251, 36] width 42 height 5
